Goal: Task Accomplishment & Management: Use online tool/utility

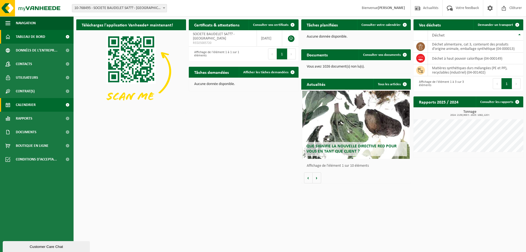
click at [25, 100] on span "Calendrier" at bounding box center [26, 105] width 20 height 14
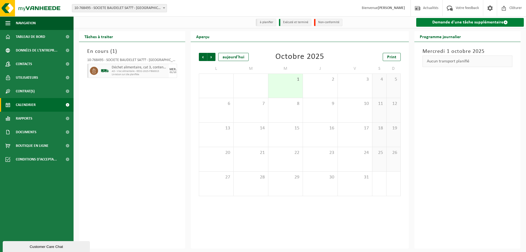
click at [453, 23] on link "Demande d'une tâche supplémentaire" at bounding box center [470, 22] width 108 height 9
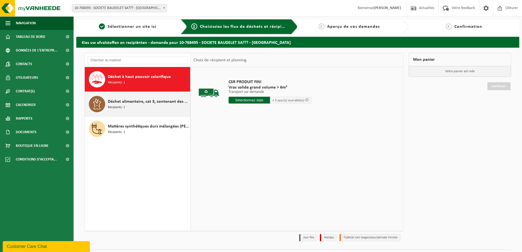
click at [148, 105] on div "Déchet alimentaire, cat 3, contenant des produits d'origine animale, emballage …" at bounding box center [148, 104] width 81 height 16
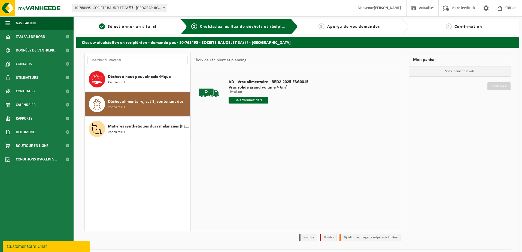
click at [251, 98] on input "text" at bounding box center [248, 100] width 40 height 7
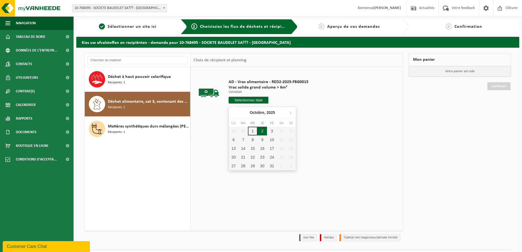
click at [262, 130] on div "2" at bounding box center [262, 131] width 10 height 9
type input "à partir de 2025-10-02"
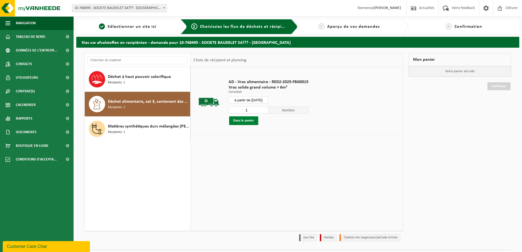
click at [241, 121] on button "Dans le panier" at bounding box center [243, 120] width 29 height 9
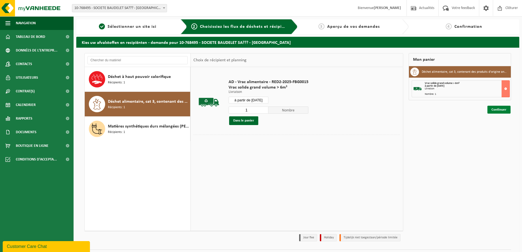
click at [496, 110] on link "Continuer" at bounding box center [498, 110] width 23 height 8
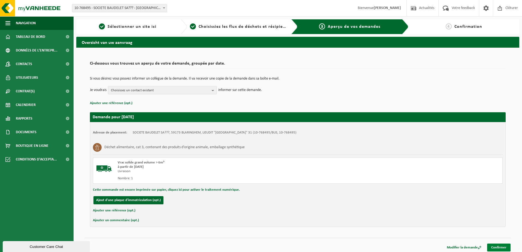
click at [505, 244] on link "Confirmer" at bounding box center [498, 247] width 23 height 8
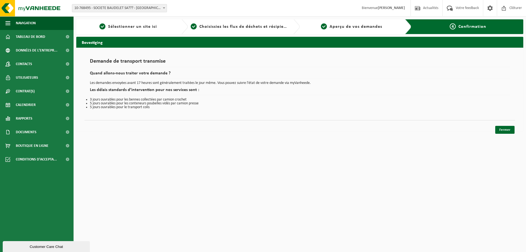
click at [507, 134] on div "Navigation Actualités Votre feedback Clôturer Tableau de bord Données de l'entr…" at bounding box center [263, 68] width 526 height 137
click at [507, 131] on link "Fermer" at bounding box center [504, 130] width 19 height 8
